Goal: Check status: Check status

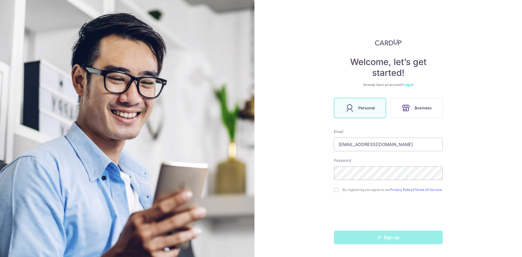
click at [410, 86] on link "Log in" at bounding box center [408, 85] width 9 height 4
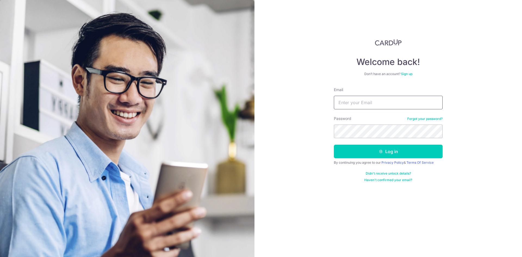
type input "woolimys@yahoo.com"
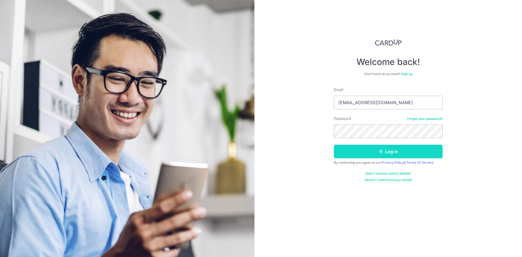
click at [381, 150] on icon "submit" at bounding box center [381, 151] width 4 height 4
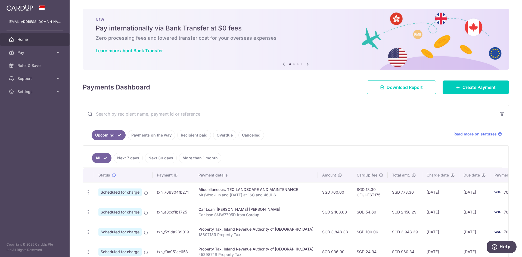
click at [149, 134] on link "Payments on the way" at bounding box center [151, 135] width 47 height 10
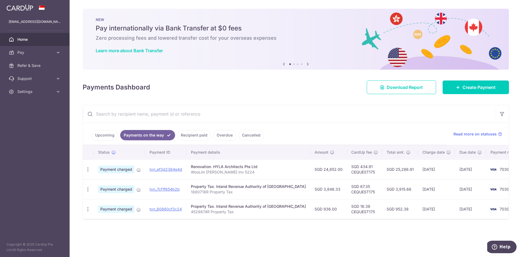
click at [191, 136] on link "Recipient paid" at bounding box center [194, 135] width 34 height 10
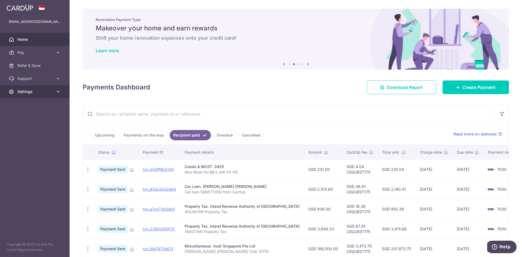
click at [56, 91] on icon at bounding box center [58, 91] width 5 height 5
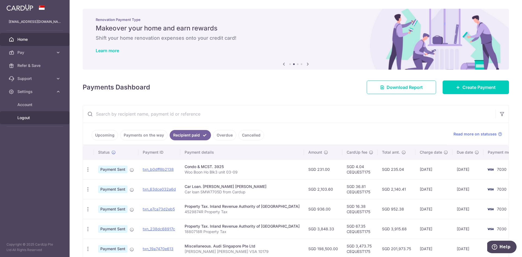
click at [20, 118] on span "Logout" at bounding box center [35, 117] width 36 height 5
